Goal: Book appointment/travel/reservation

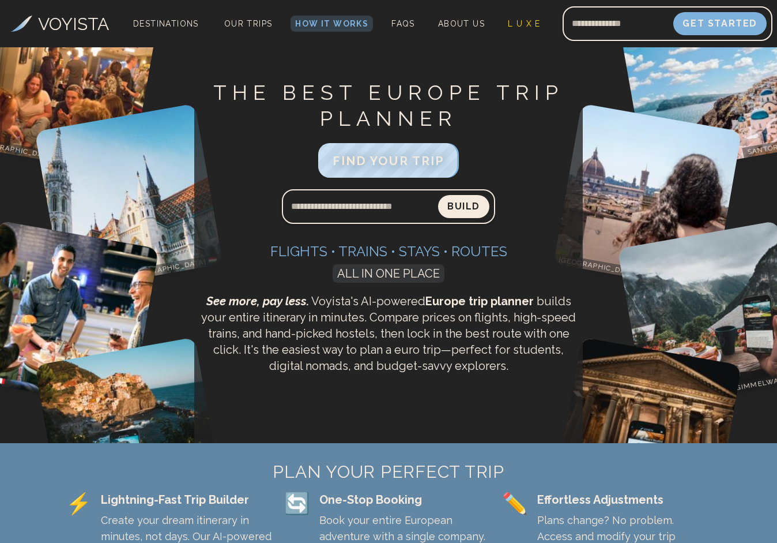
click at [241, 29] on link "Our Trips" at bounding box center [249, 24] width 58 height 16
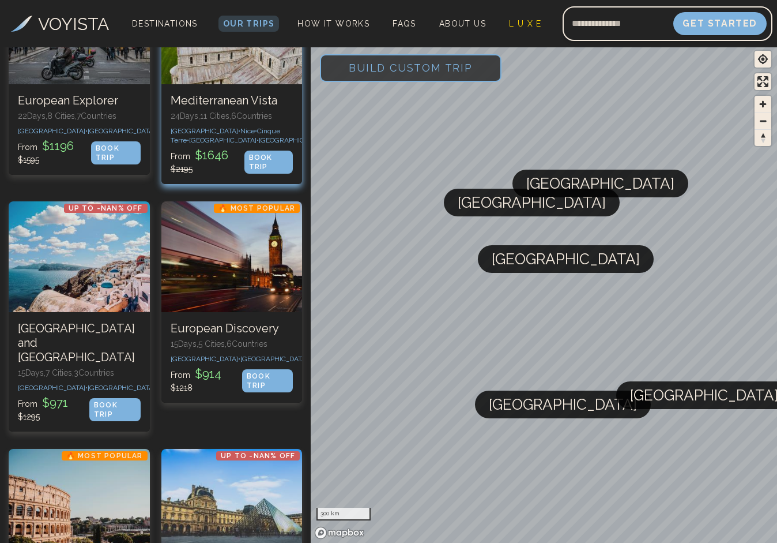
scroll to position [199, 0]
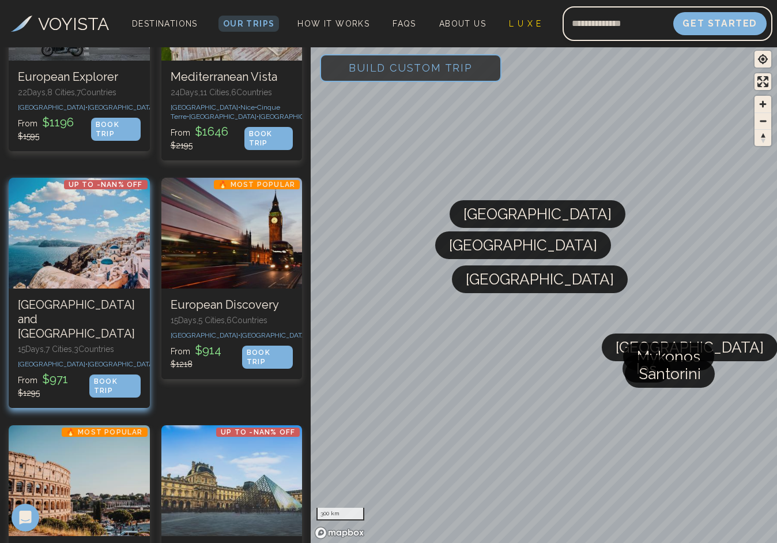
click at [127, 343] on p "15 Days, 7 Cities, 3 Countr ies" at bounding box center [79, 349] width 123 height 12
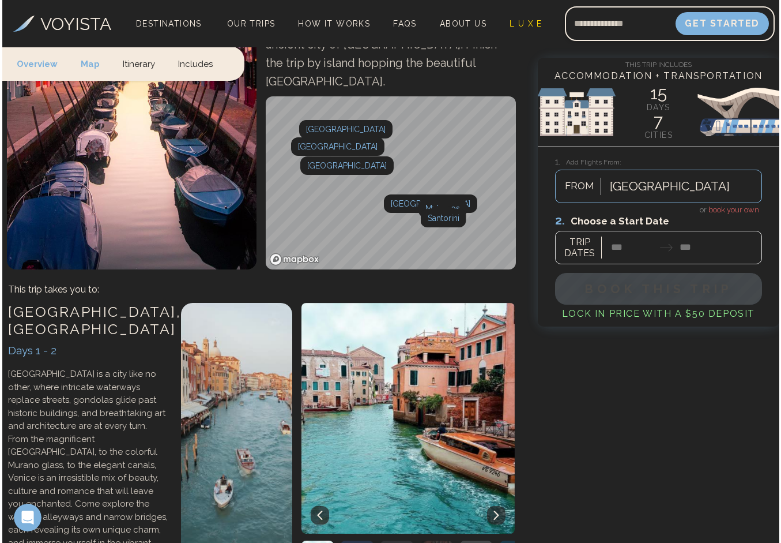
scroll to position [289, 0]
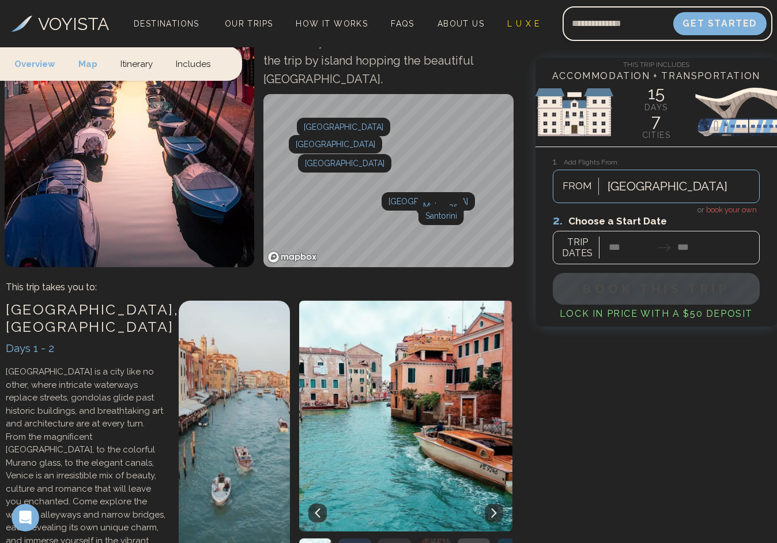
click at [623, 244] on div at bounding box center [656, 238] width 207 height 51
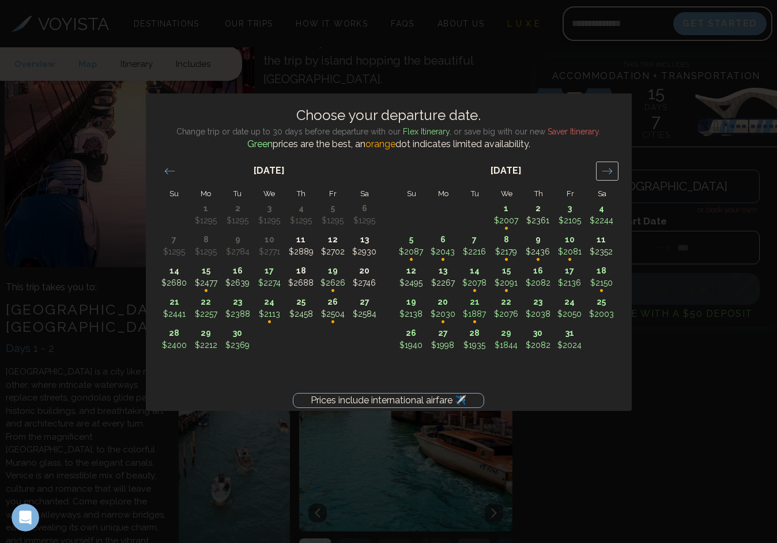
click at [602, 174] on icon "Move forward to switch to the next month." at bounding box center [607, 170] width 11 height 11
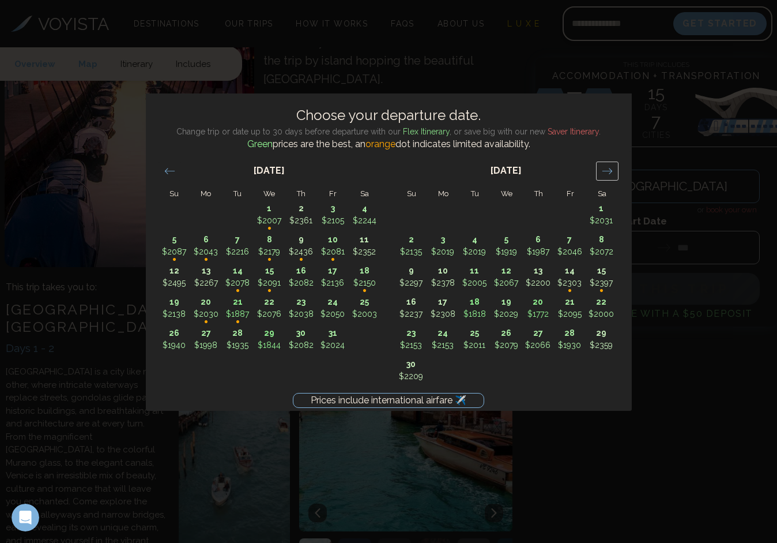
click at [603, 174] on icon "Move forward to switch to the next month." at bounding box center [607, 170] width 11 height 11
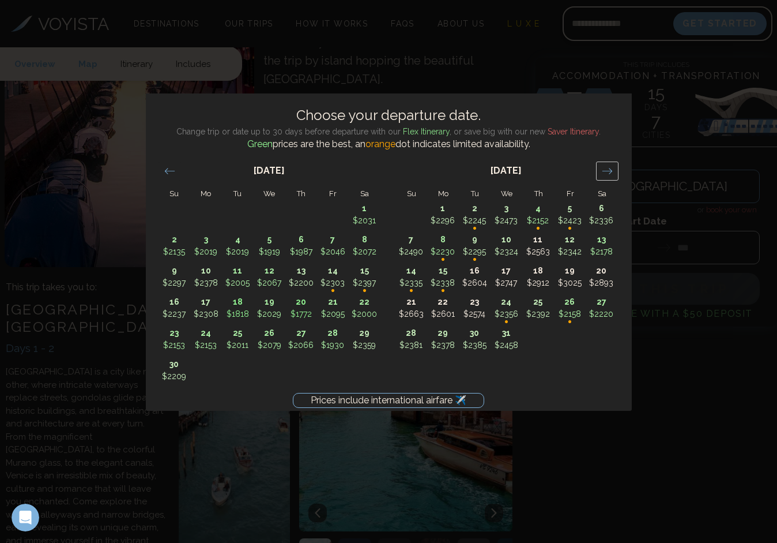
click at [603, 174] on icon "Move forward to switch to the next month." at bounding box center [607, 170] width 11 height 11
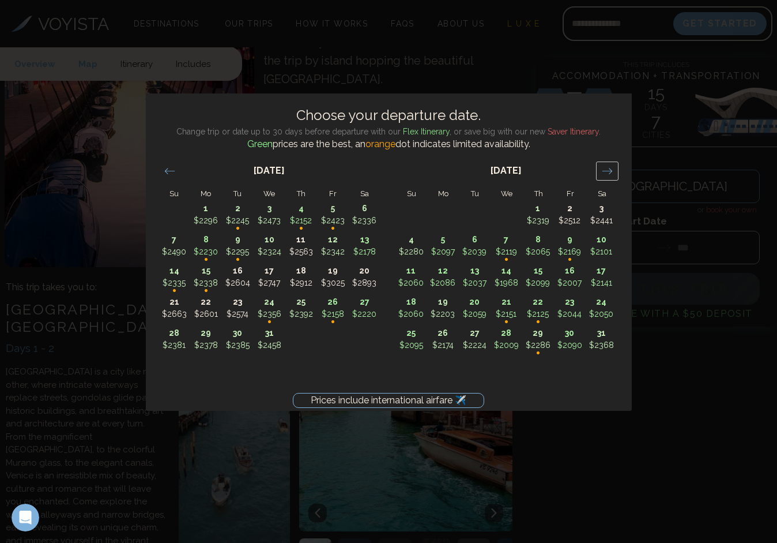
click at [603, 174] on icon "Move forward to switch to the next month." at bounding box center [607, 170] width 11 height 11
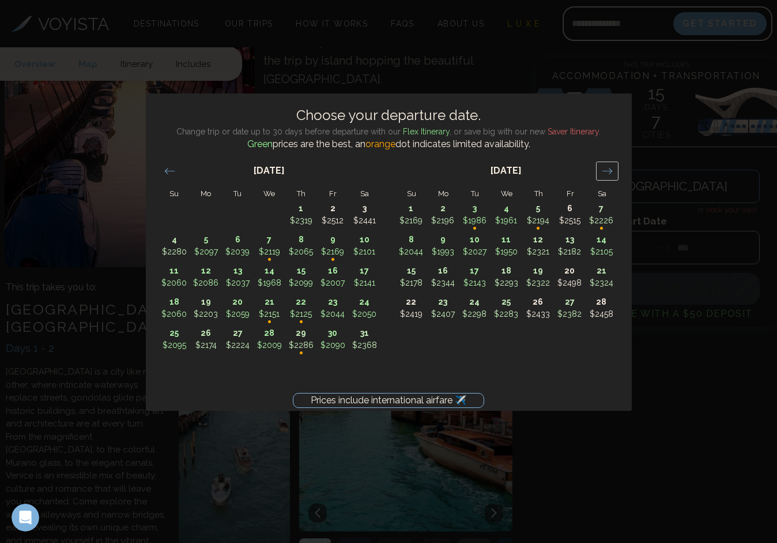
click at [603, 174] on icon "Move forward to switch to the next month." at bounding box center [607, 170] width 11 height 11
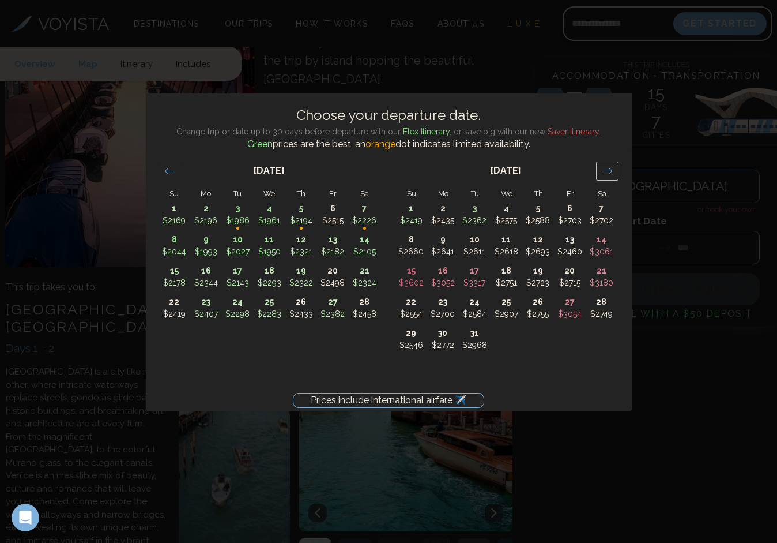
click at [603, 174] on icon "Move forward to switch to the next month." at bounding box center [607, 170] width 11 height 11
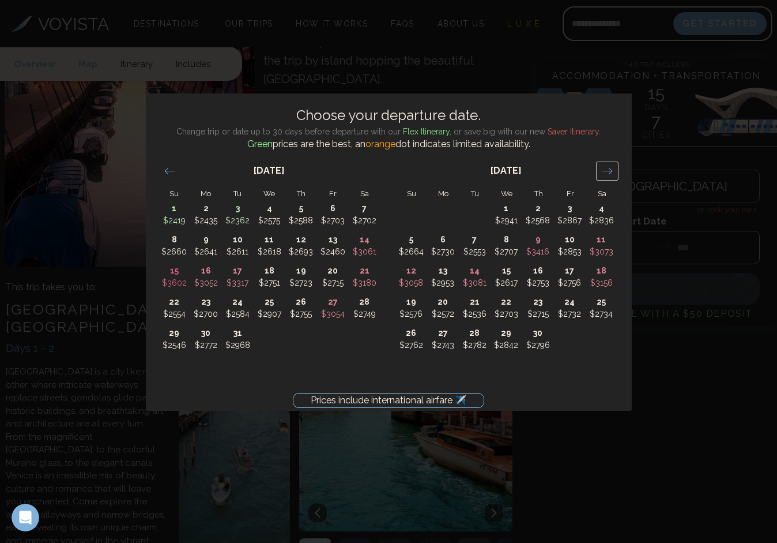
click at [603, 174] on icon "Move forward to switch to the next month." at bounding box center [607, 170] width 11 height 11
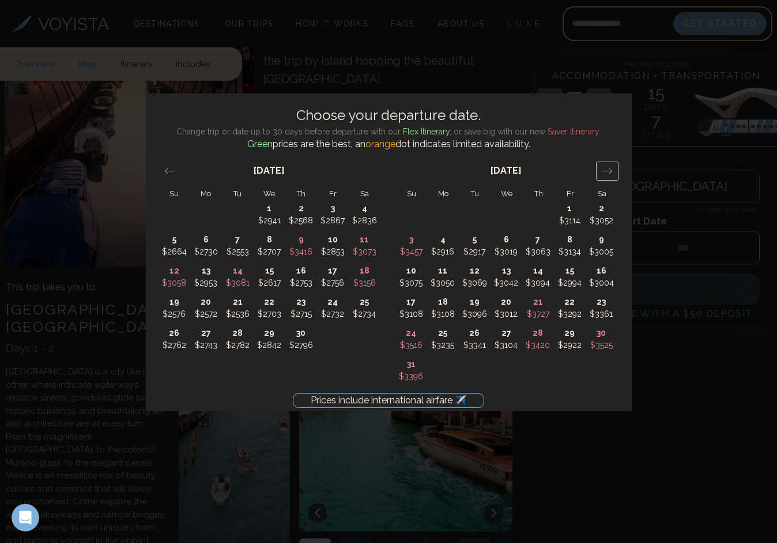
click at [603, 174] on icon "Move forward to switch to the next month." at bounding box center [607, 170] width 11 height 11
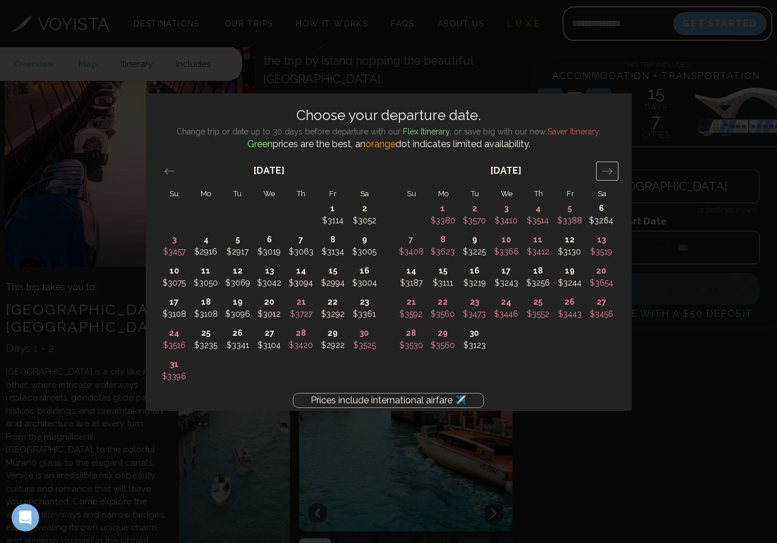
click at [603, 174] on icon "Move forward to switch to the next month." at bounding box center [607, 170] width 11 height 11
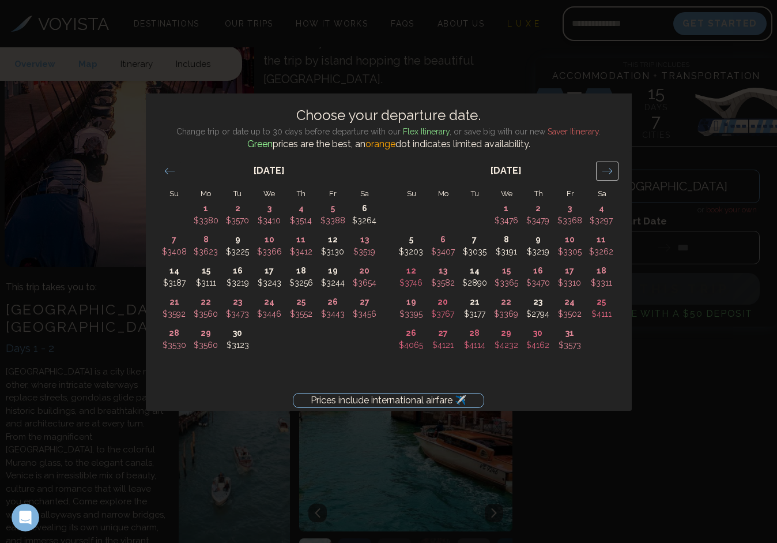
click at [603, 174] on icon "Move forward to switch to the next month." at bounding box center [607, 170] width 11 height 11
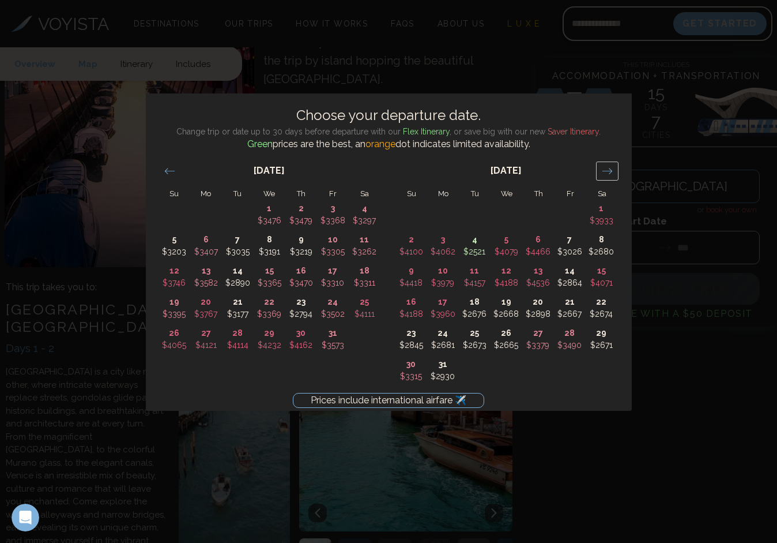
click at [603, 174] on icon "Move forward to switch to the next month." at bounding box center [607, 170] width 11 height 11
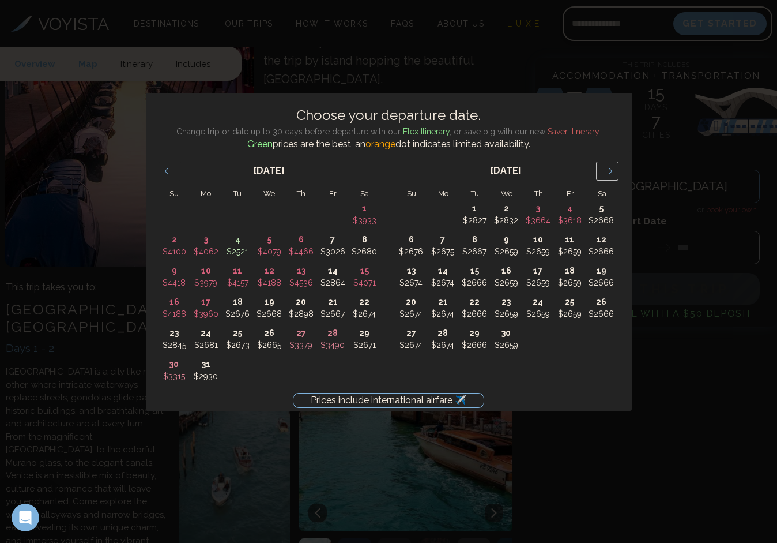
click at [603, 174] on icon "Move forward to switch to the next month." at bounding box center [607, 170] width 11 height 11
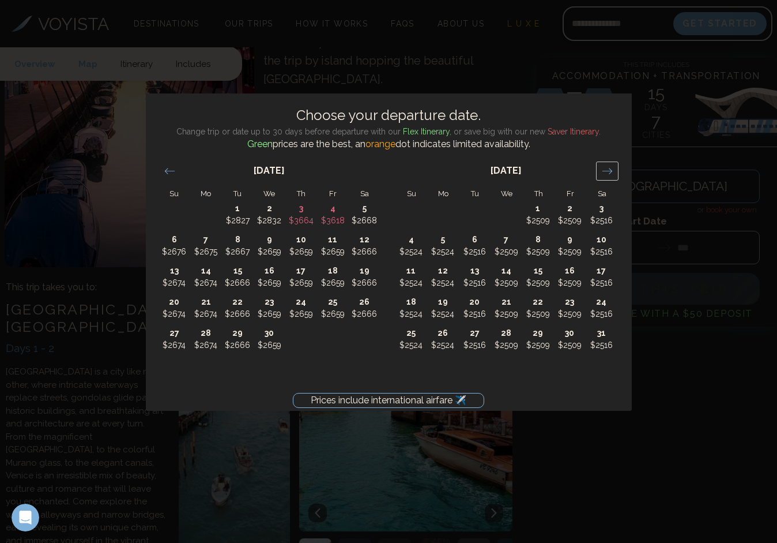
click at [603, 174] on icon "Move forward to switch to the next month." at bounding box center [607, 170] width 11 height 11
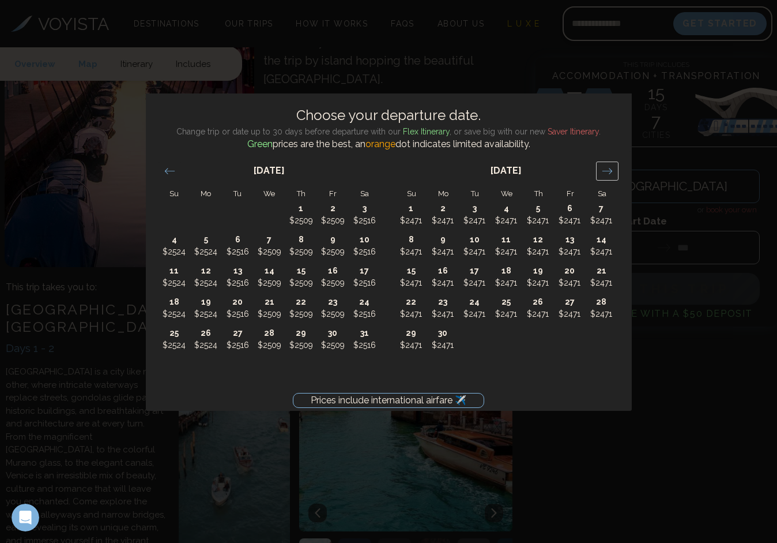
click at [603, 174] on icon "Move forward to switch to the next month." at bounding box center [607, 170] width 11 height 11
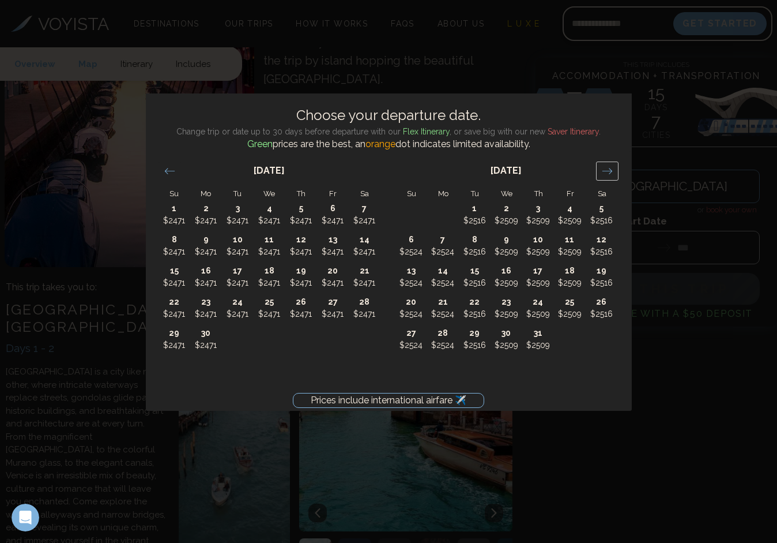
click at [603, 174] on icon "Move forward to switch to the next month." at bounding box center [607, 170] width 11 height 11
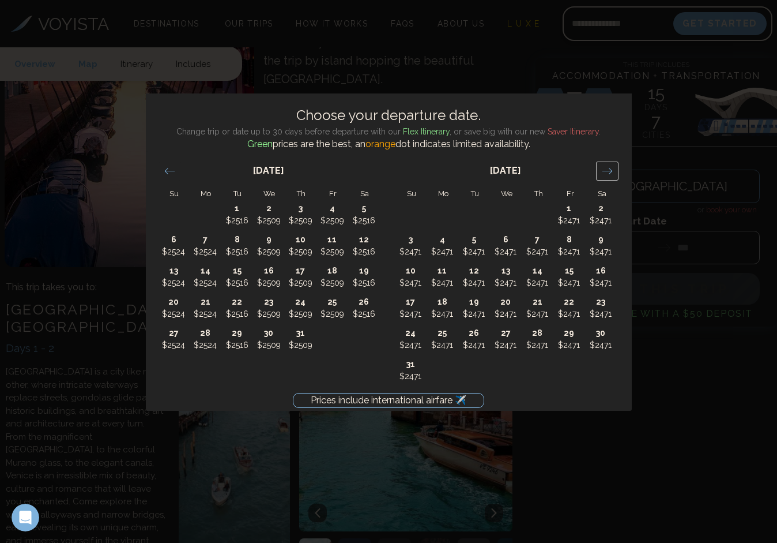
click at [603, 174] on icon "Move forward to switch to the next month." at bounding box center [607, 170] width 11 height 11
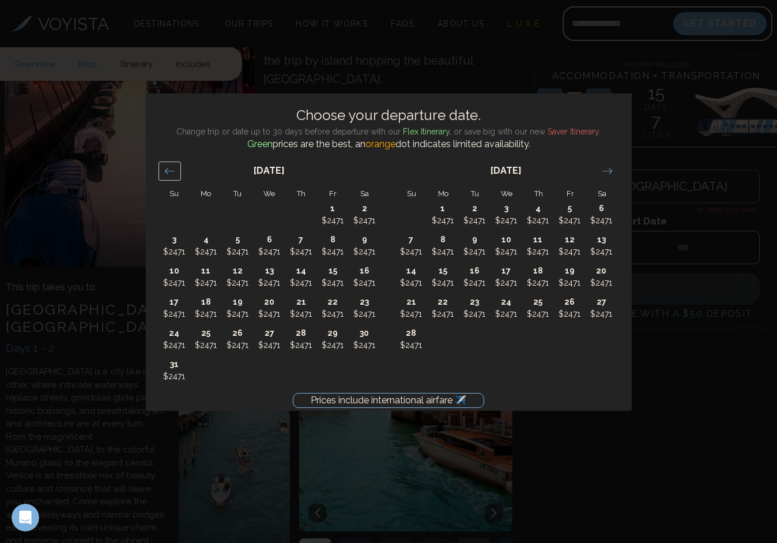
click at [171, 172] on icon "Move backward to switch to the previous month." at bounding box center [169, 170] width 11 height 11
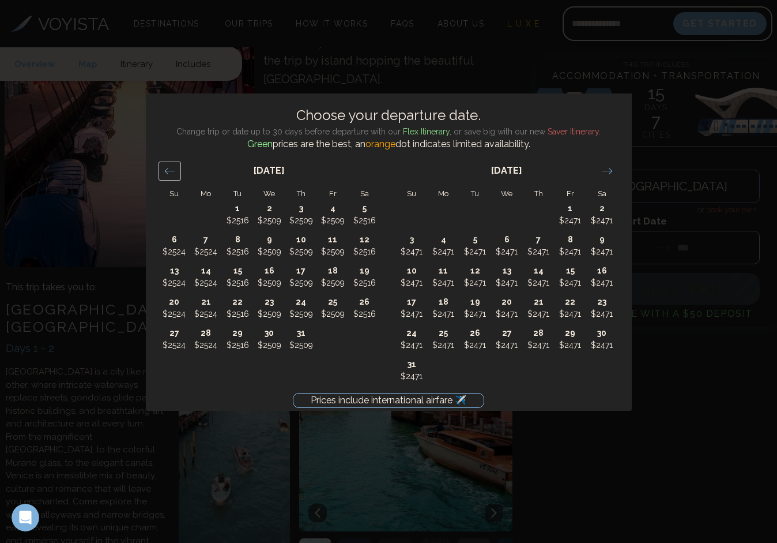
click at [171, 172] on icon "Move backward to switch to the previous month." at bounding box center [169, 170] width 11 height 11
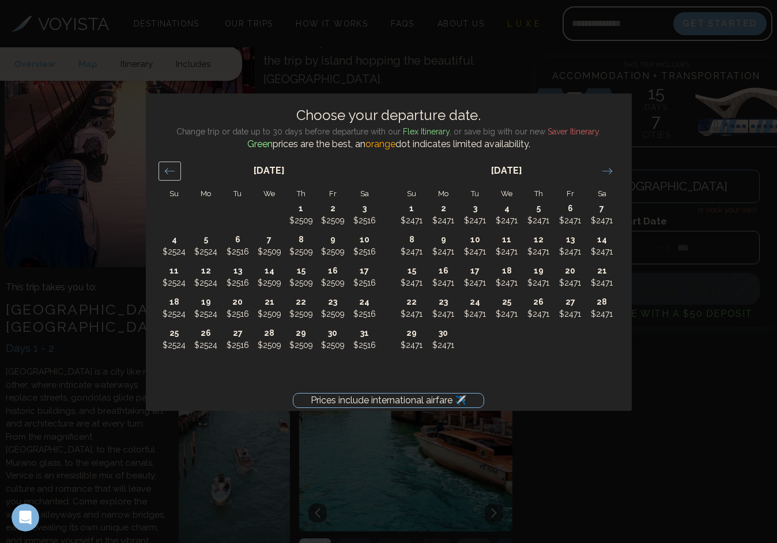
click at [171, 172] on icon "Move backward to switch to the previous month." at bounding box center [169, 170] width 11 height 11
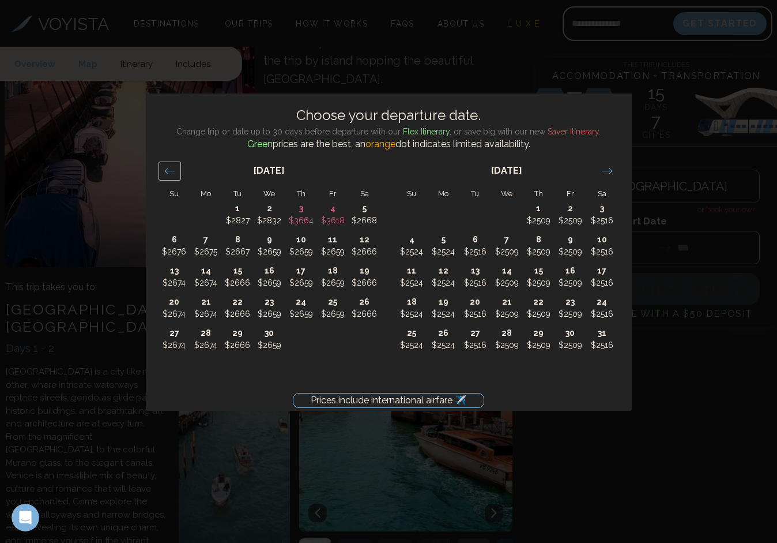
click at [171, 172] on icon "Move backward to switch to the previous month." at bounding box center [169, 170] width 11 height 11
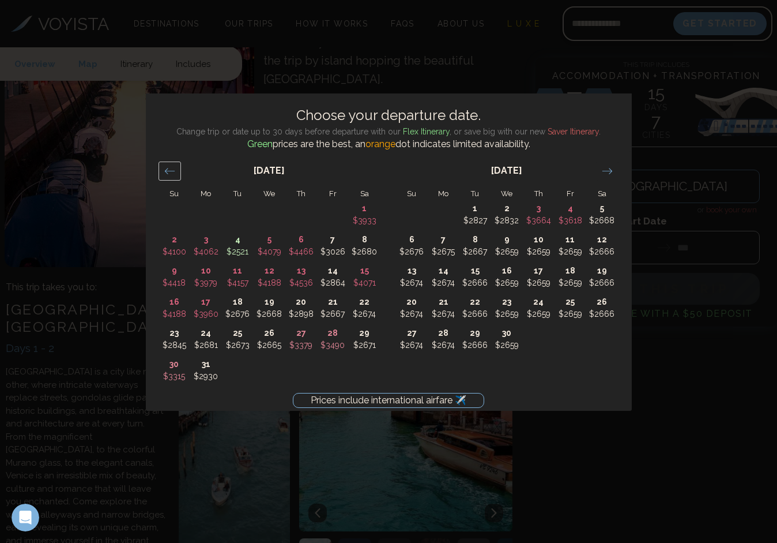
click at [171, 172] on icon "Move backward to switch to the previous month." at bounding box center [169, 170] width 11 height 11
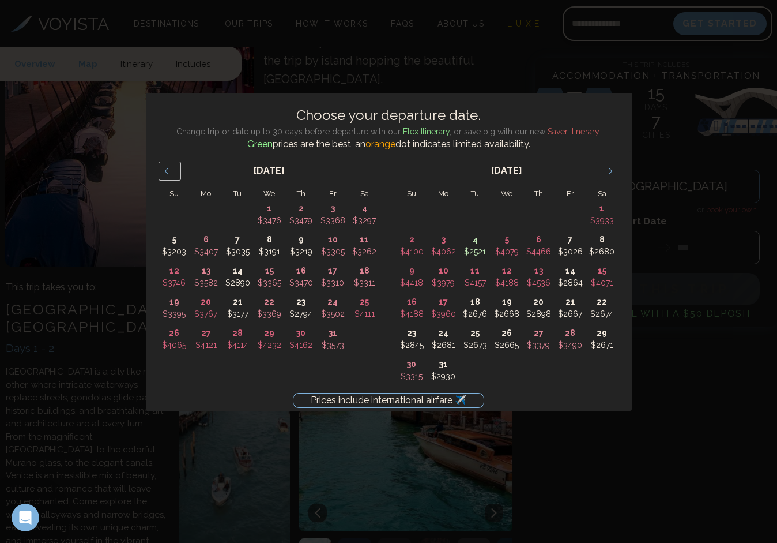
click at [171, 172] on icon "Move backward to switch to the previous month." at bounding box center [169, 170] width 11 height 11
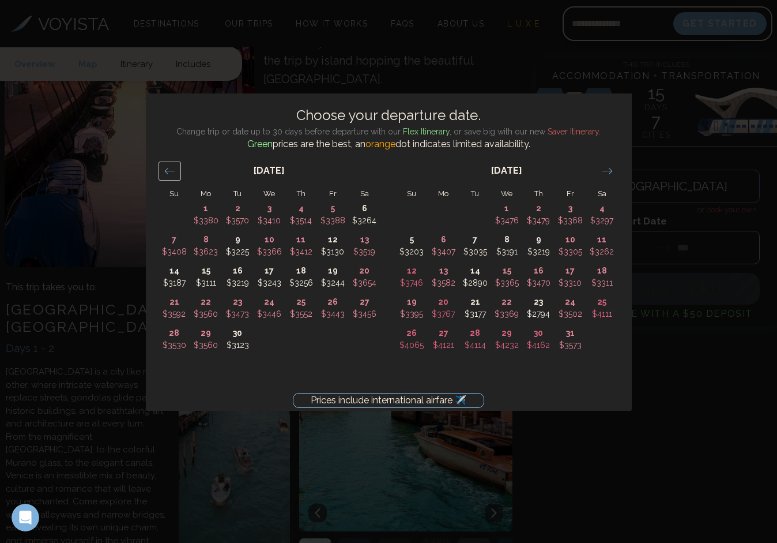
click at [171, 172] on icon "Move backward to switch to the previous month." at bounding box center [169, 170] width 11 height 11
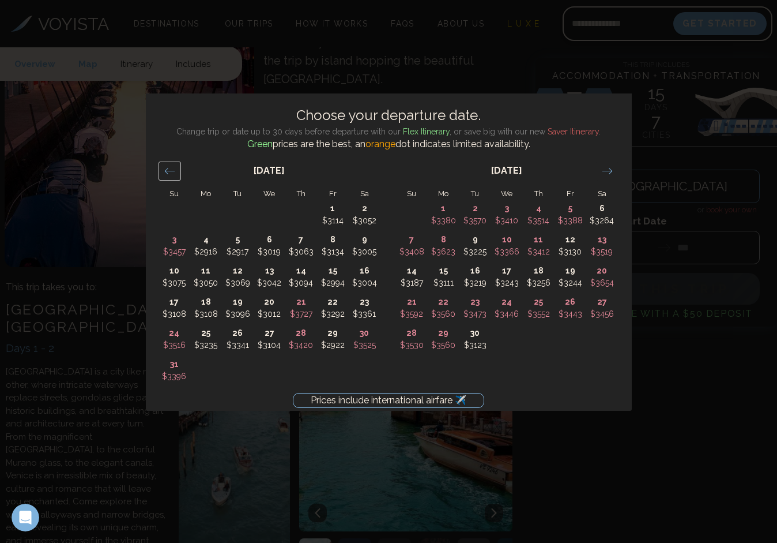
click at [171, 172] on icon "Move backward to switch to the previous month." at bounding box center [169, 170] width 11 height 11
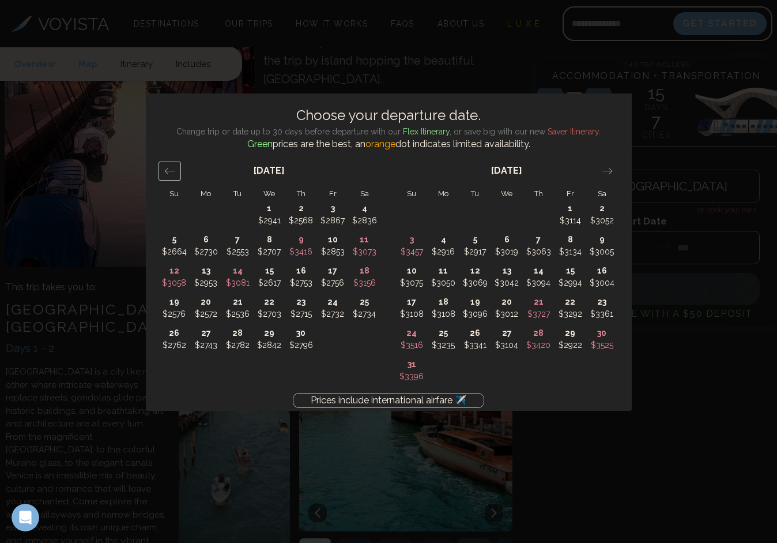
click at [171, 172] on icon "Move backward to switch to the previous month." at bounding box center [169, 170] width 11 height 11
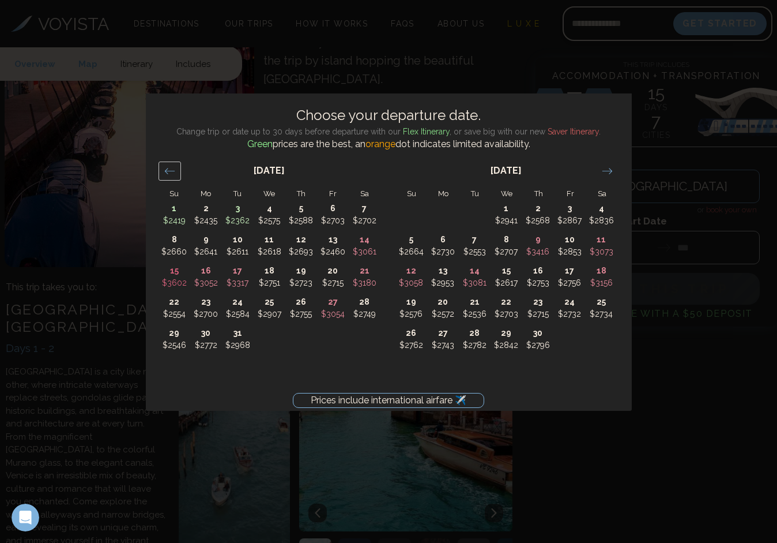
click at [171, 172] on icon "Move backward to switch to the previous month." at bounding box center [169, 170] width 11 height 11
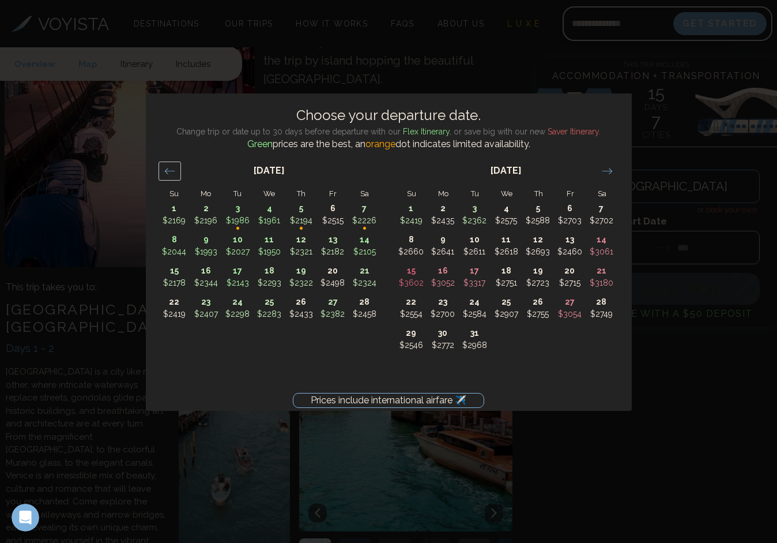
click at [171, 172] on icon "Move backward to switch to the previous month." at bounding box center [169, 170] width 11 height 11
